Goal: Task Accomplishment & Management: Use online tool/utility

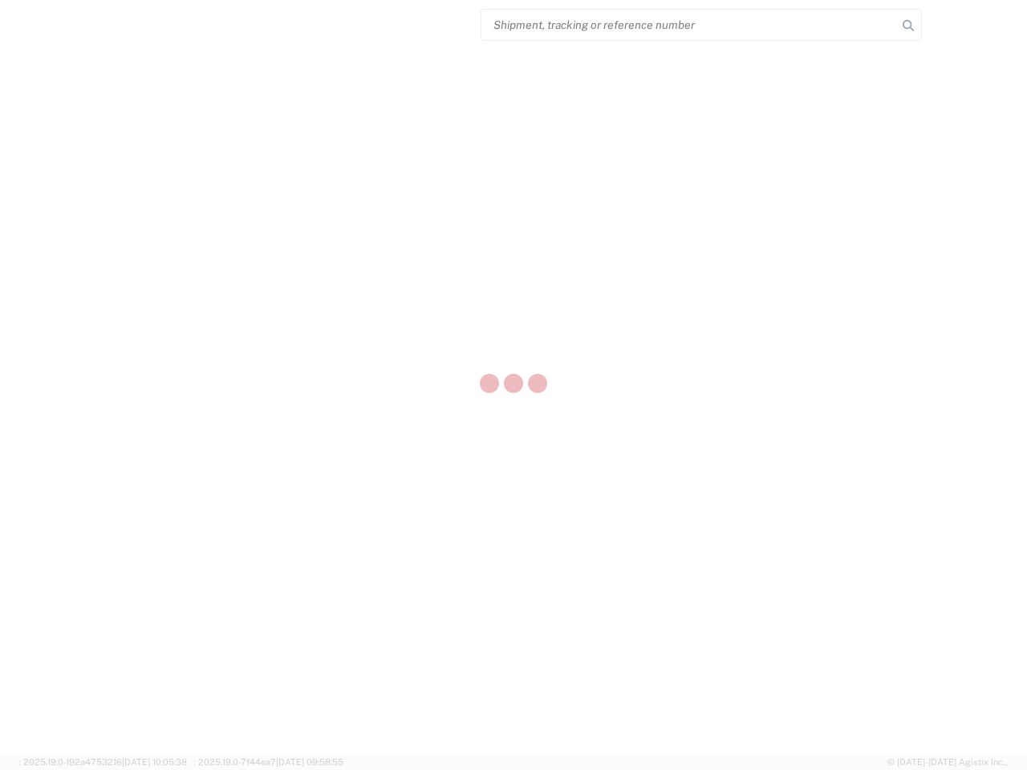
select select "US"
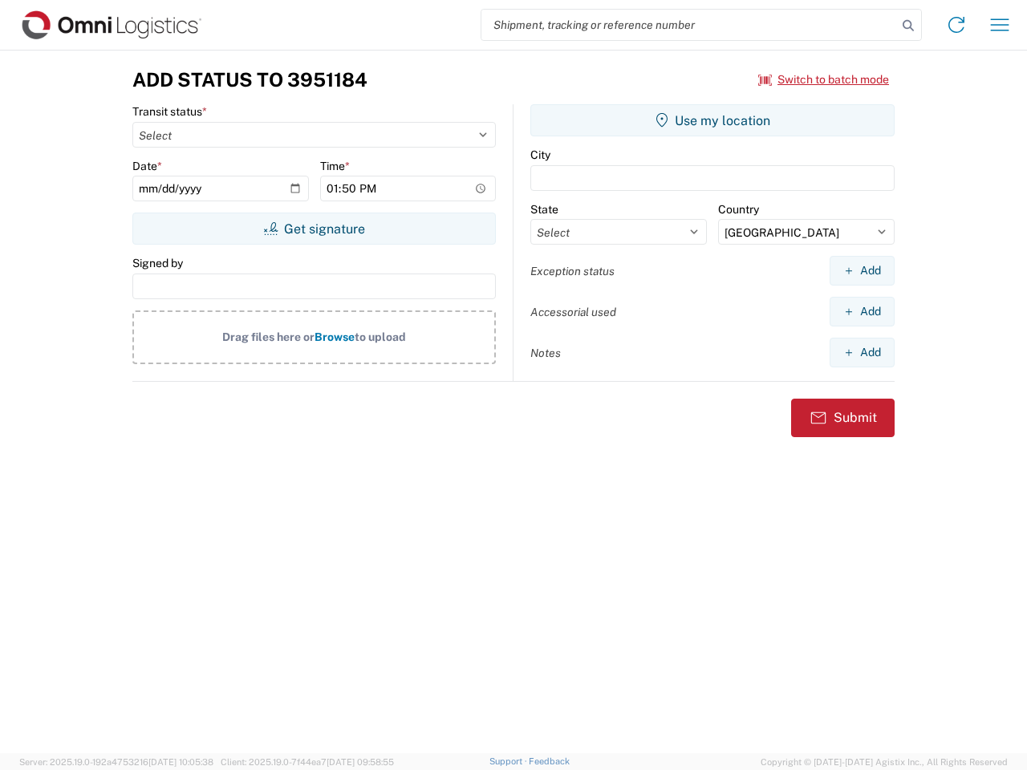
click at [689, 25] on input "search" at bounding box center [689, 25] width 416 height 30
click at [908, 26] on icon at bounding box center [908, 25] width 22 height 22
click at [956, 25] on icon at bounding box center [956, 25] width 26 height 26
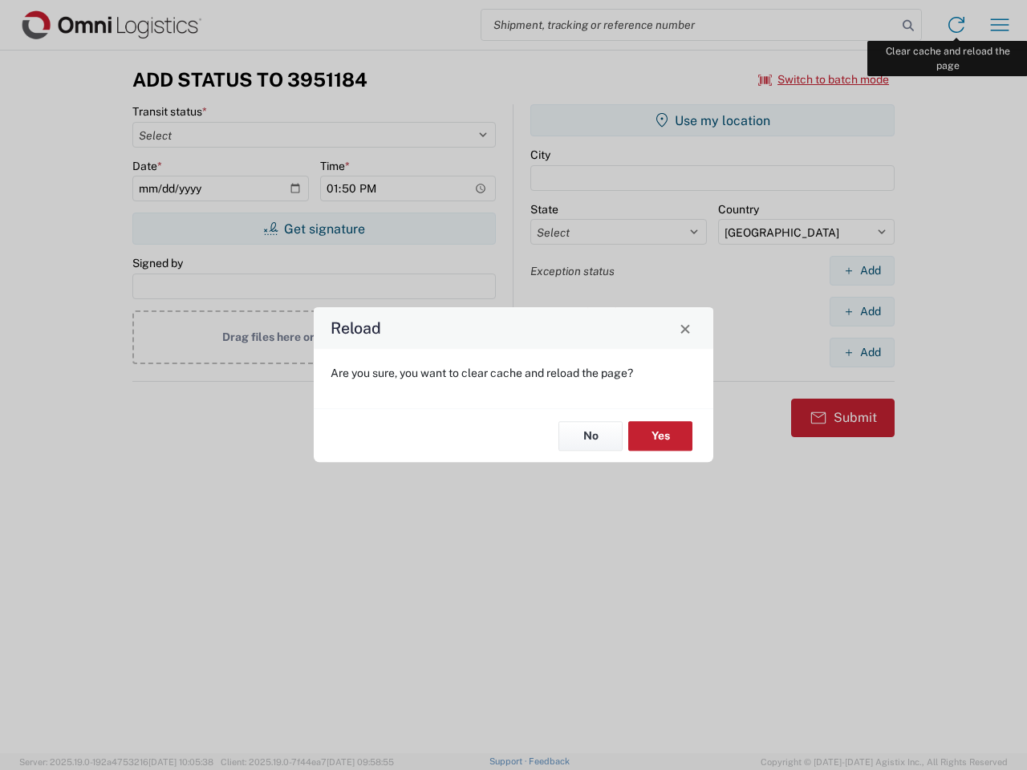
click at [999, 25] on div "Reload Are you sure, you want to clear cache and reload the page? No Yes" at bounding box center [513, 385] width 1027 height 770
click at [824, 79] on div "Reload Are you sure, you want to clear cache and reload the page? No Yes" at bounding box center [513, 385] width 1027 height 770
click at [314, 229] on div "Reload Are you sure, you want to clear cache and reload the page? No Yes" at bounding box center [513, 385] width 1027 height 770
click at [712, 120] on div "Reload Are you sure, you want to clear cache and reload the page? No Yes" at bounding box center [513, 385] width 1027 height 770
click at [861, 270] on div "Reload Are you sure, you want to clear cache and reload the page? No Yes" at bounding box center [513, 385] width 1027 height 770
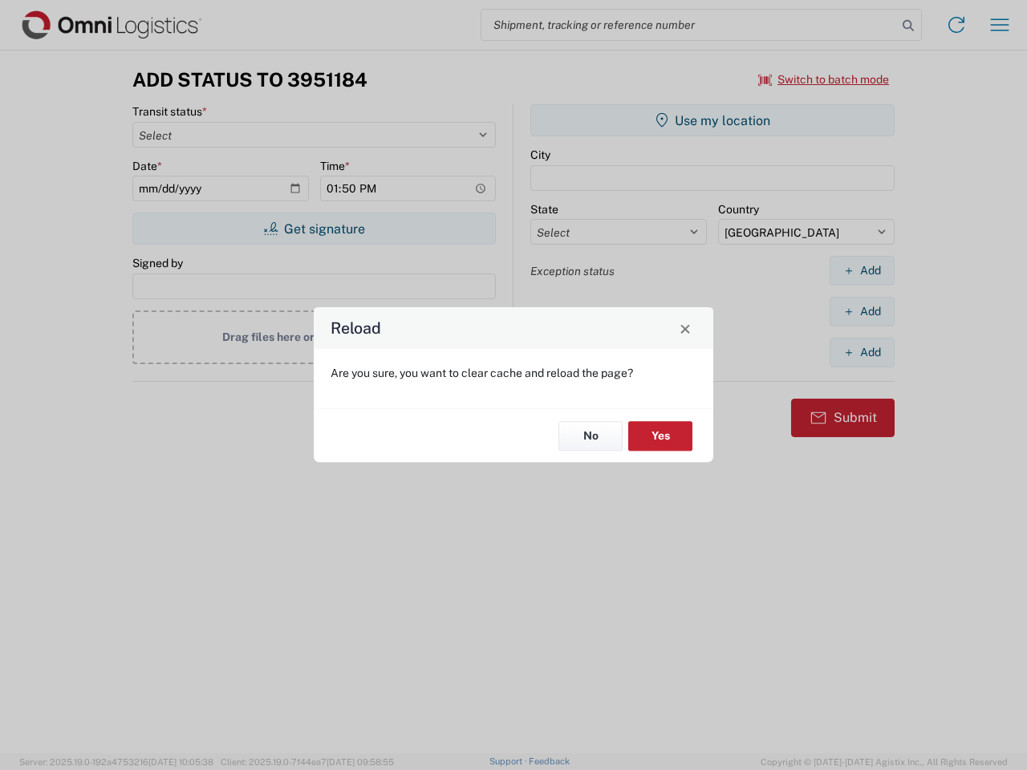
click at [861, 311] on div "Reload Are you sure, you want to clear cache and reload the page? No Yes" at bounding box center [513, 385] width 1027 height 770
click at [861, 352] on div "Reload Are you sure, you want to clear cache and reload the page? No Yes" at bounding box center [513, 385] width 1027 height 770
